Goal: Find specific page/section: Find specific page/section

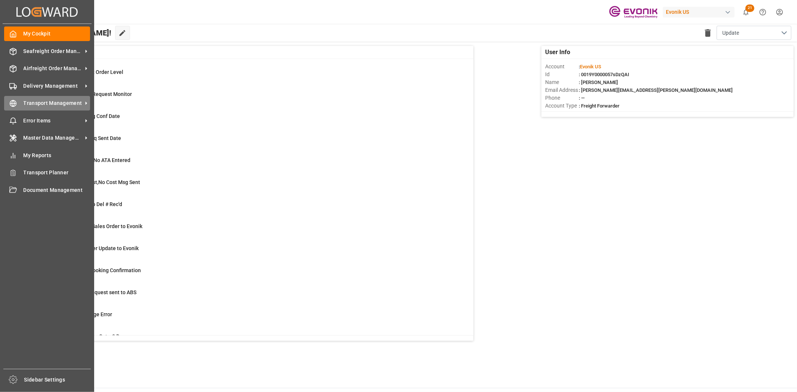
click at [15, 105] on circle at bounding box center [13, 104] width 6 height 6
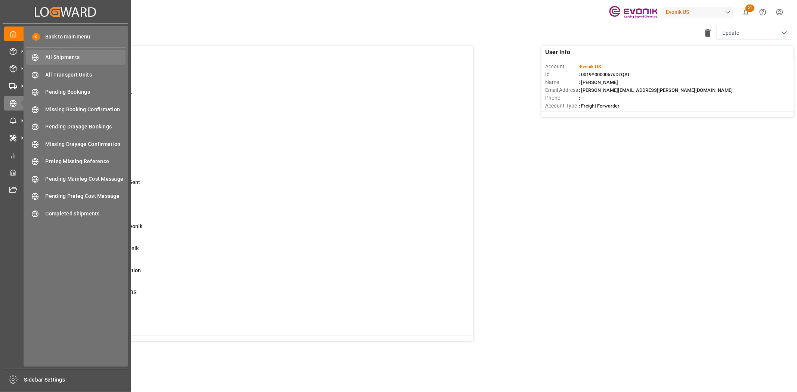
click at [49, 59] on span "All Shipments" at bounding box center [86, 57] width 80 height 8
